Goal: Check status

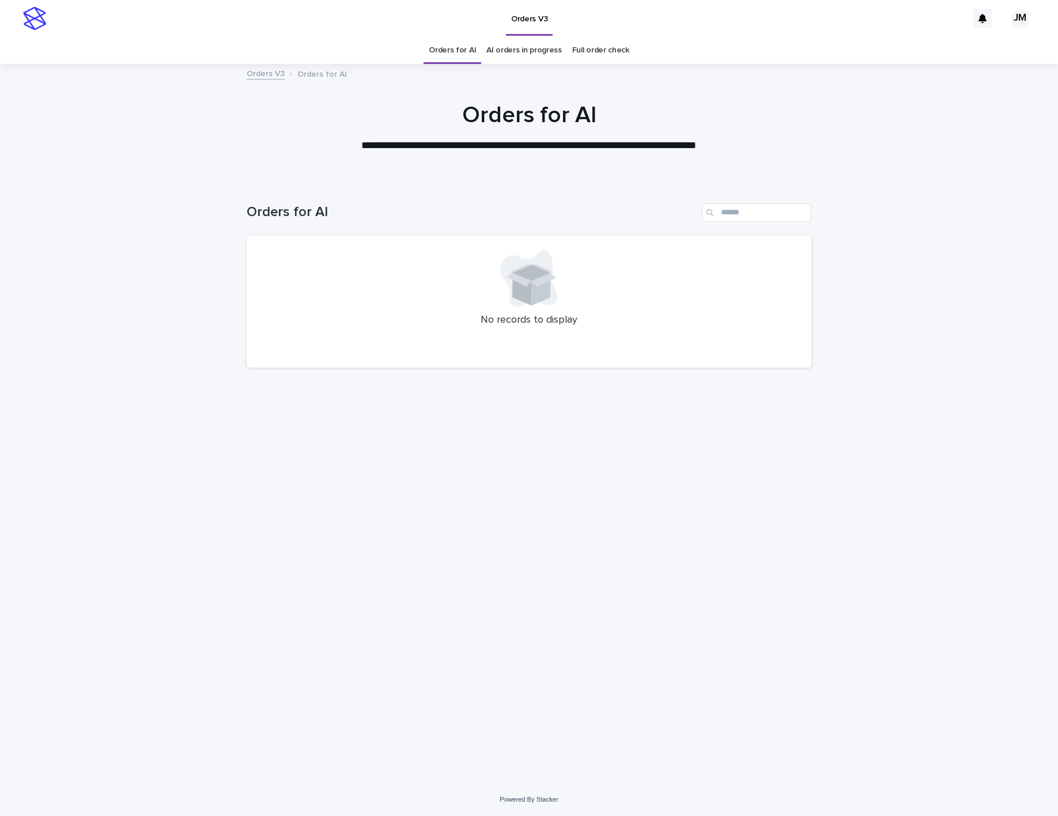
click at [537, 59] on link "AI orders in progress" at bounding box center [524, 50] width 76 height 27
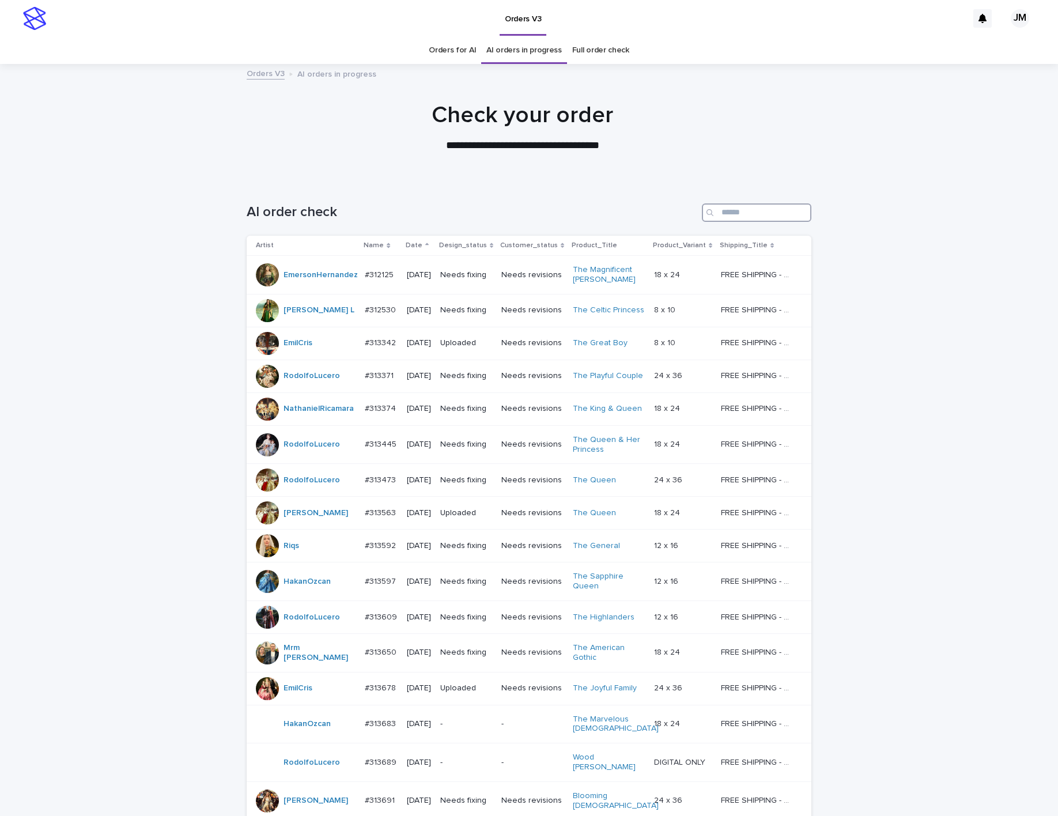
click at [768, 211] on input "Search" at bounding box center [757, 212] width 110 height 18
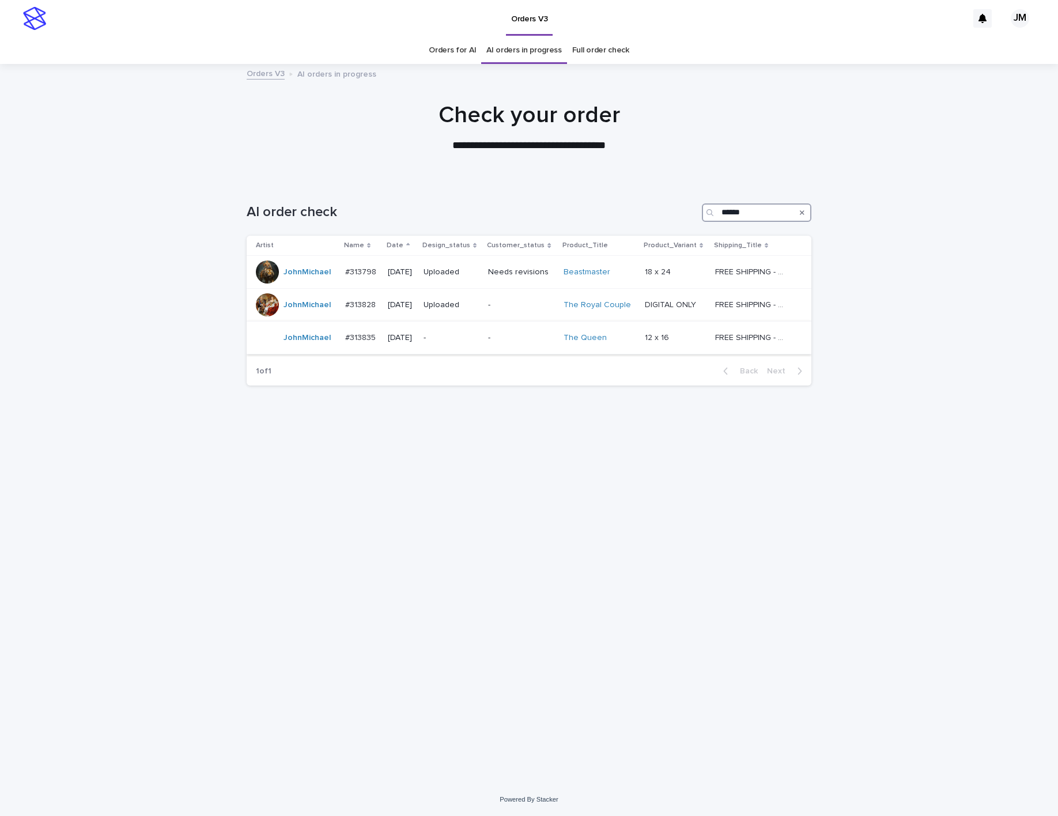
type input "******"
click at [474, 333] on div "-" at bounding box center [452, 337] width 56 height 12
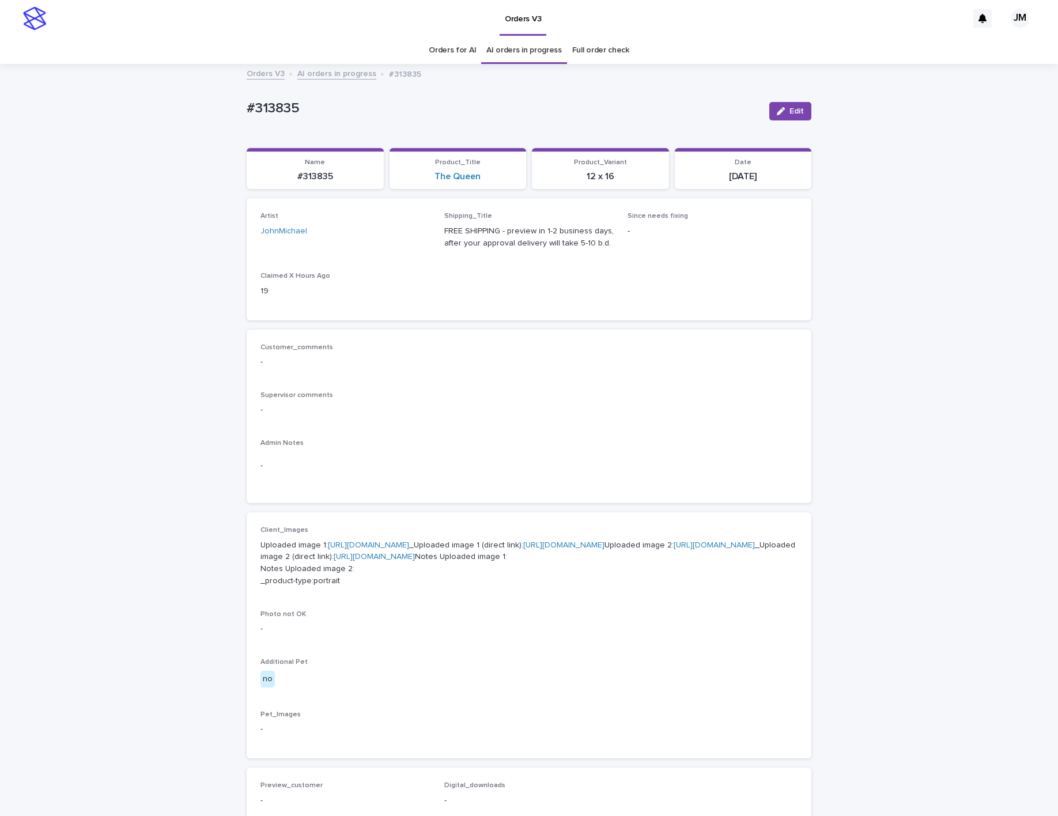
click at [415, 561] on link "[URL][DOMAIN_NAME]" at bounding box center [374, 557] width 81 height 8
click at [481, 575] on p "Uploaded image 1: https://cdn.shopify.com-uploadkit.app/s/files/1/0033/4807/051…" at bounding box center [529, 563] width 537 height 48
click at [523, 549] on link "[URL][DOMAIN_NAME]" at bounding box center [563, 545] width 81 height 8
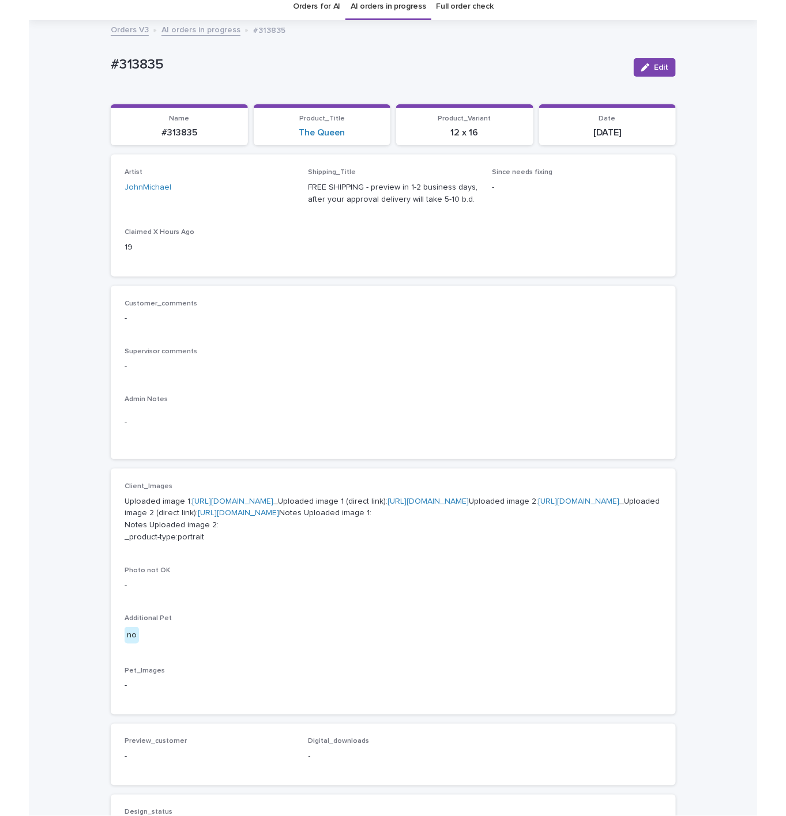
scroll to position [37, 0]
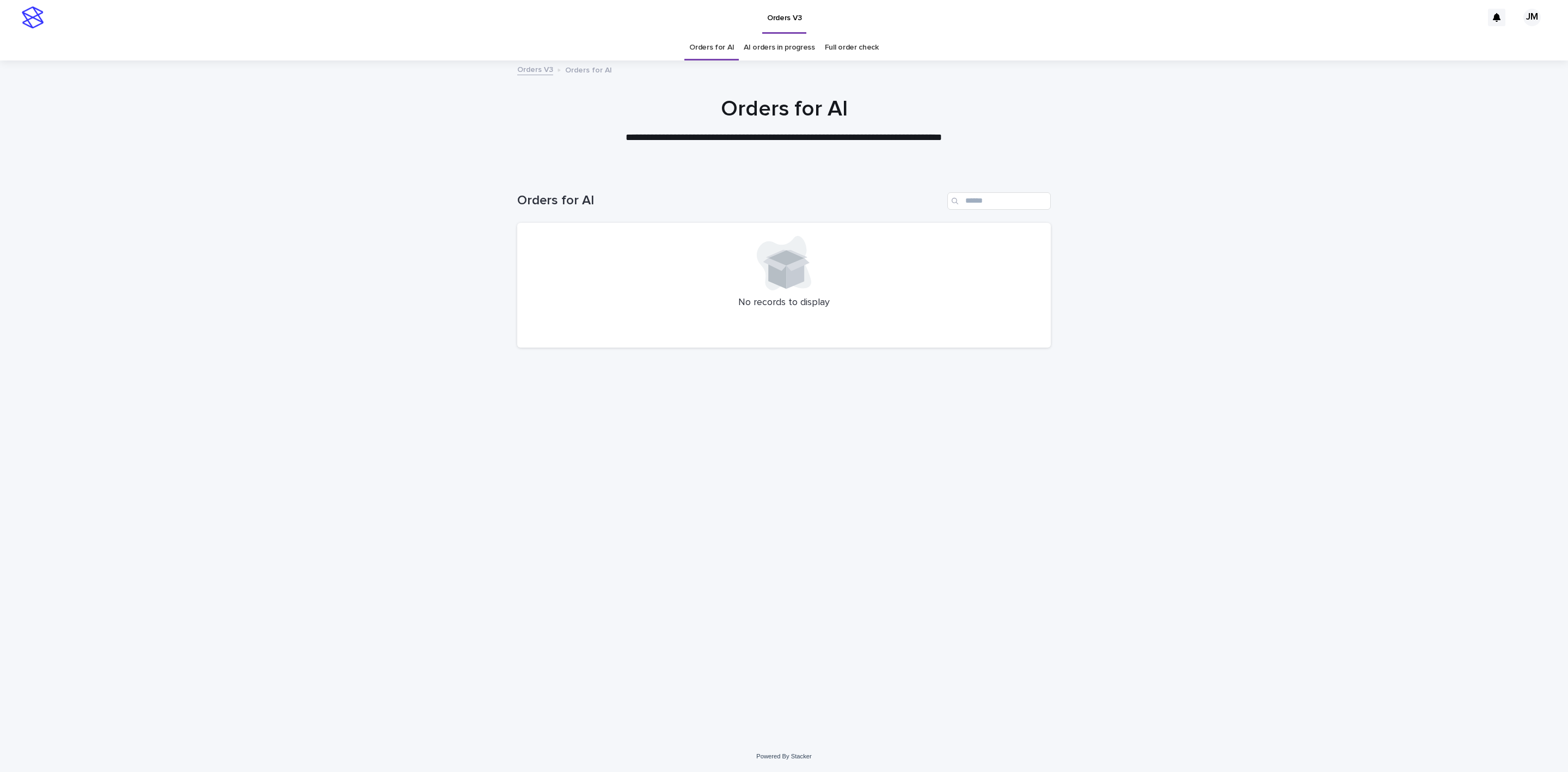
click at [777, 49] on link "AI orders in progress" at bounding box center [779, 47] width 72 height 26
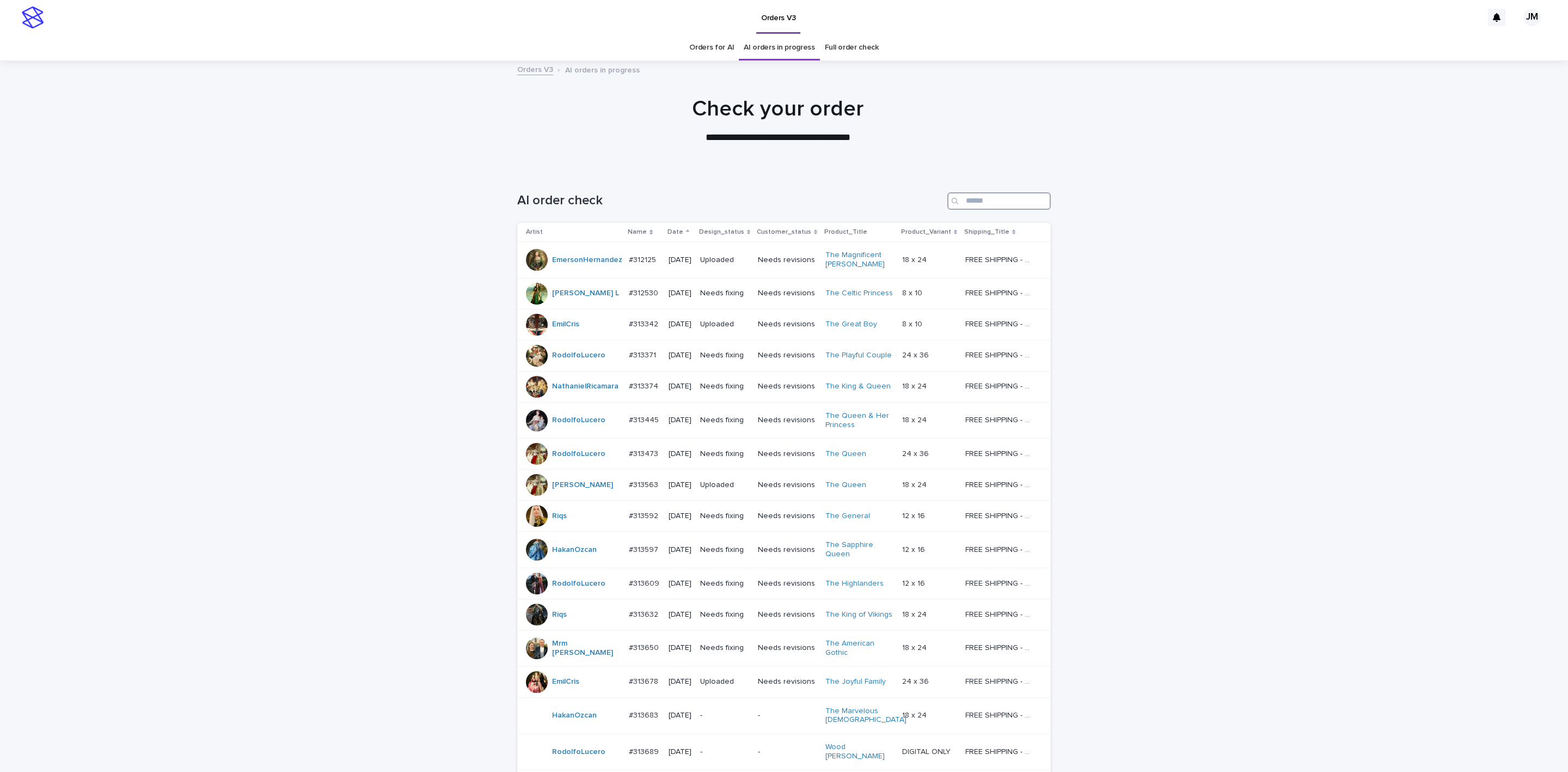
click at [990, 201] on input "Search" at bounding box center [999, 200] width 104 height 17
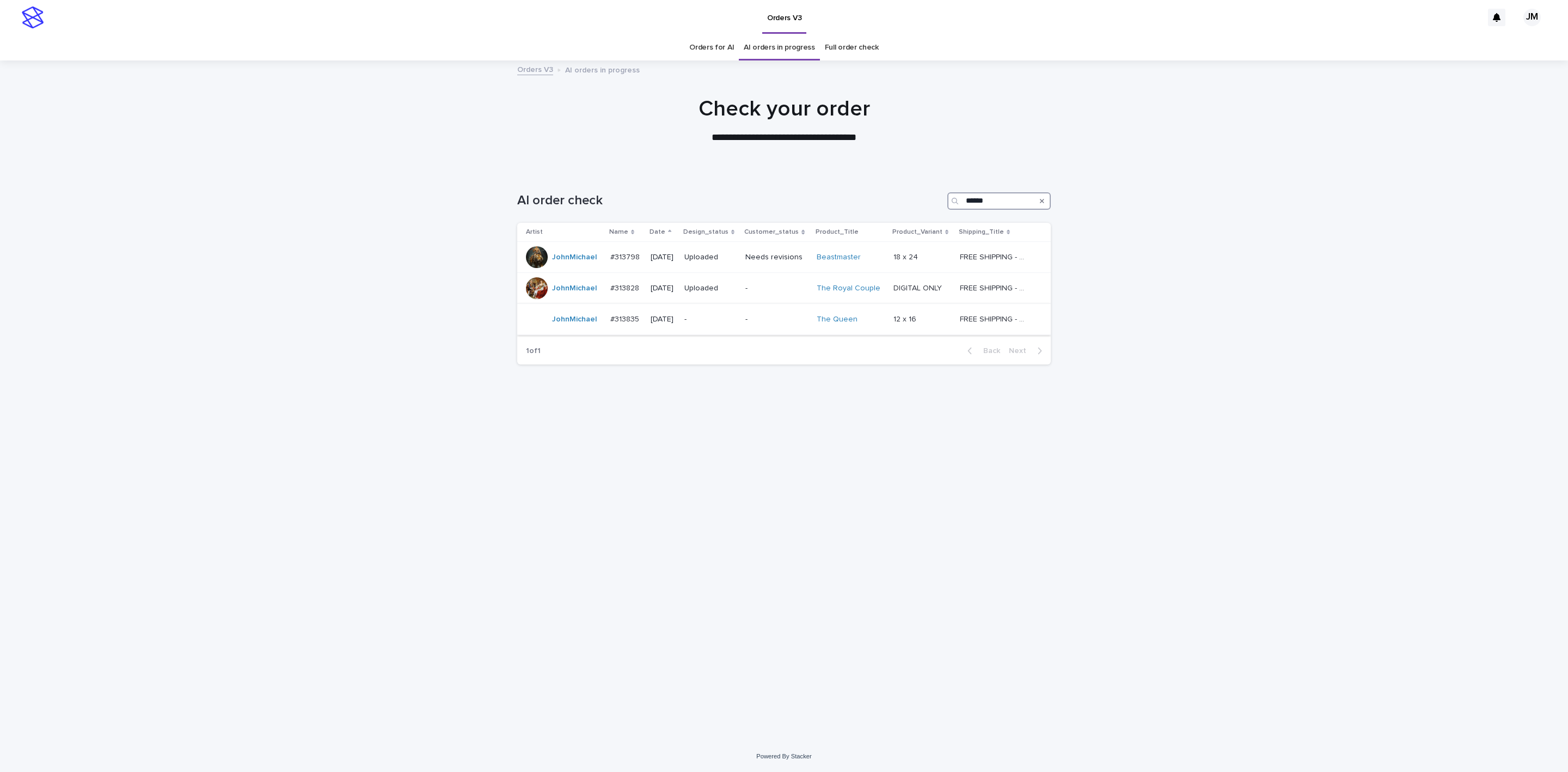
type input "******"
click at [737, 319] on p "-" at bounding box center [710, 319] width 53 height 9
